Goal: Task Accomplishment & Management: Use online tool/utility

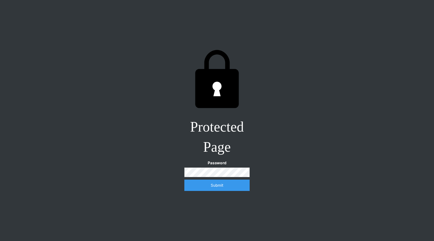
click at [185, 179] on input "Submit" at bounding box center [217, 184] width 65 height 11
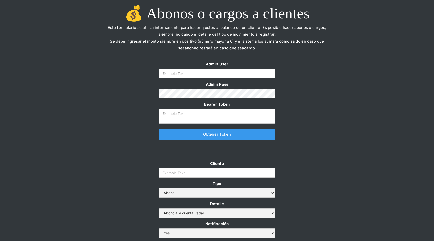
click at [252, 69] on input "Form" at bounding box center [217, 74] width 116 height 10
type input "[EMAIL_ADDRESS][DOMAIN_NAME]"
click at [213, 136] on link "Obtener Token" at bounding box center [217, 133] width 116 height 11
type textarea "[SECURITY_DATA]"
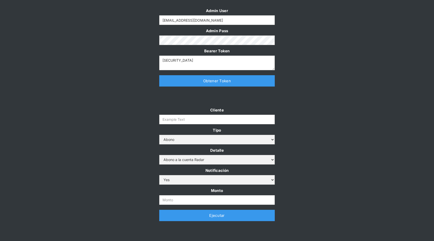
scroll to position [58, 0]
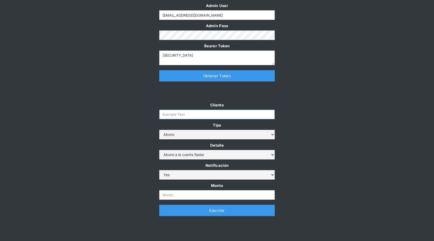
click at [198, 110] on input "Cliente" at bounding box center [217, 115] width 116 height 10
type input "prontopaga"
click at [183, 195] on input "Monto" at bounding box center [217, 195] width 116 height 10
click at [214, 194] on input "1.000.000.000" at bounding box center [217, 195] width 116 height 10
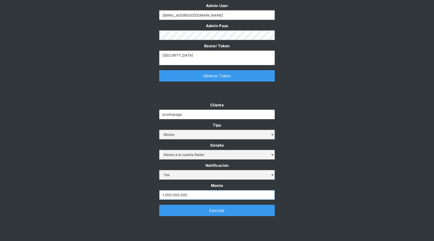
click at [214, 194] on input "1.000.000.000" at bounding box center [217, 195] width 116 height 10
paste input "$1,000,000,"
type input "1.000.000.000"
click at [212, 210] on link "Ejecutar" at bounding box center [217, 210] width 116 height 11
